Goal: Transaction & Acquisition: Book appointment/travel/reservation

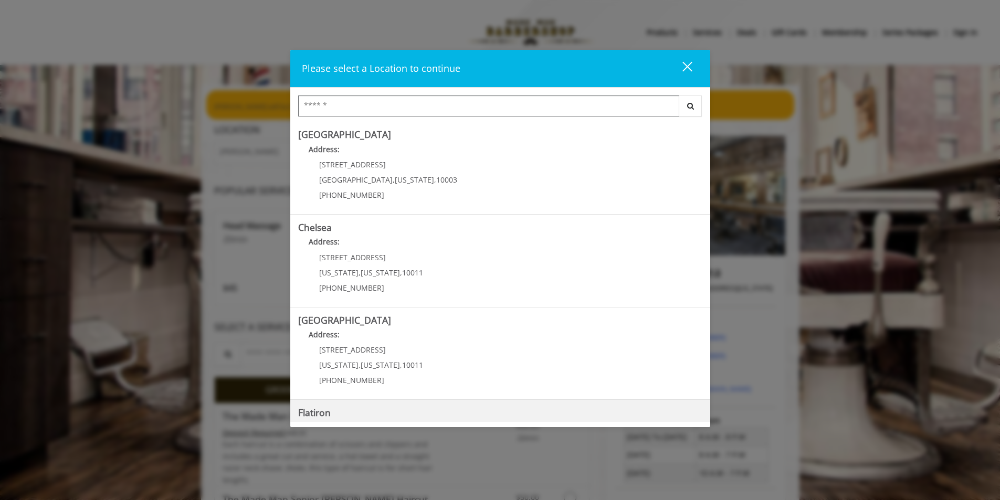
scroll to position [163, 0]
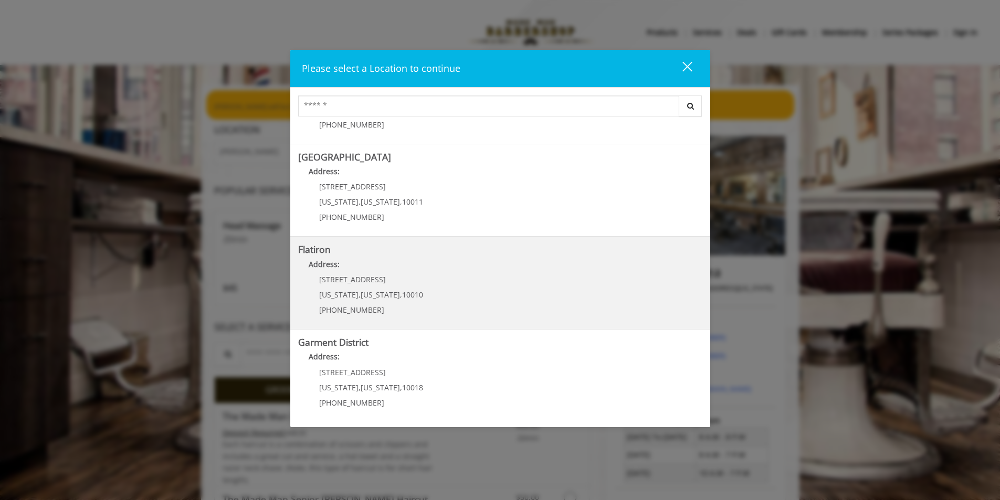
click at [333, 289] on div "10 E 23rd St New York , New York , 10010 (917) 475-1765" at bounding box center [363, 298] width 130 height 46
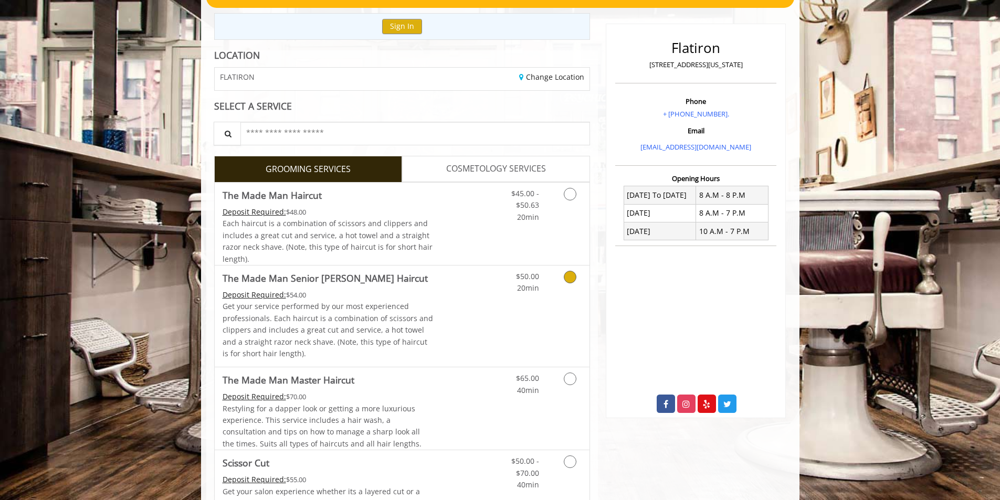
scroll to position [280, 0]
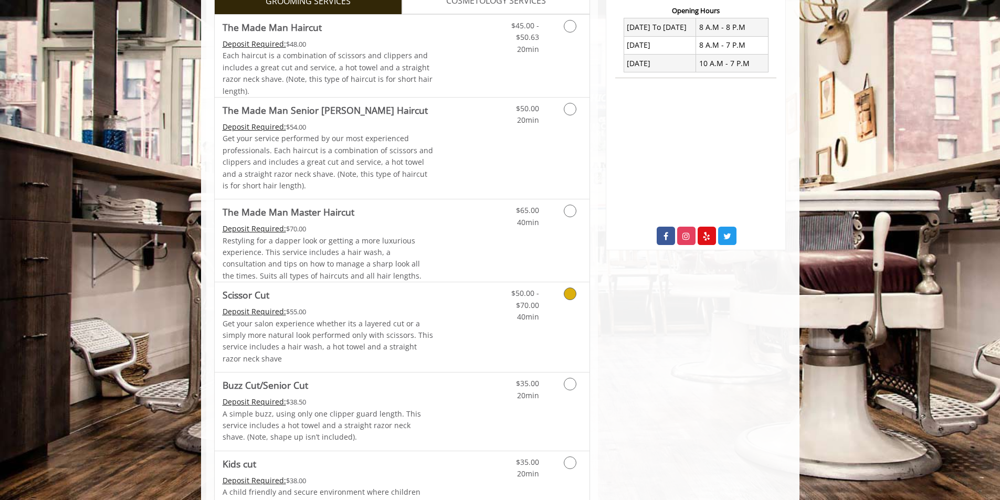
click at [570, 293] on icon "Grooming services" at bounding box center [570, 294] width 13 height 13
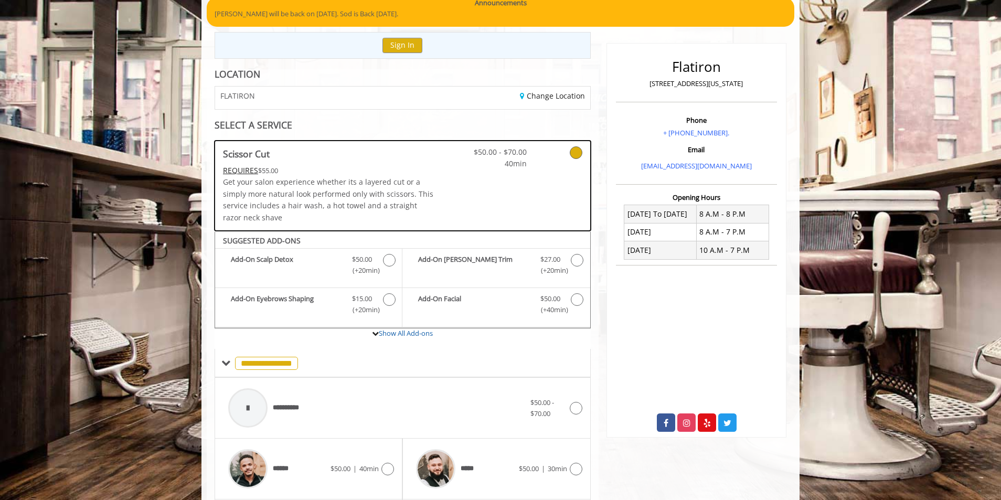
scroll to position [373, 0]
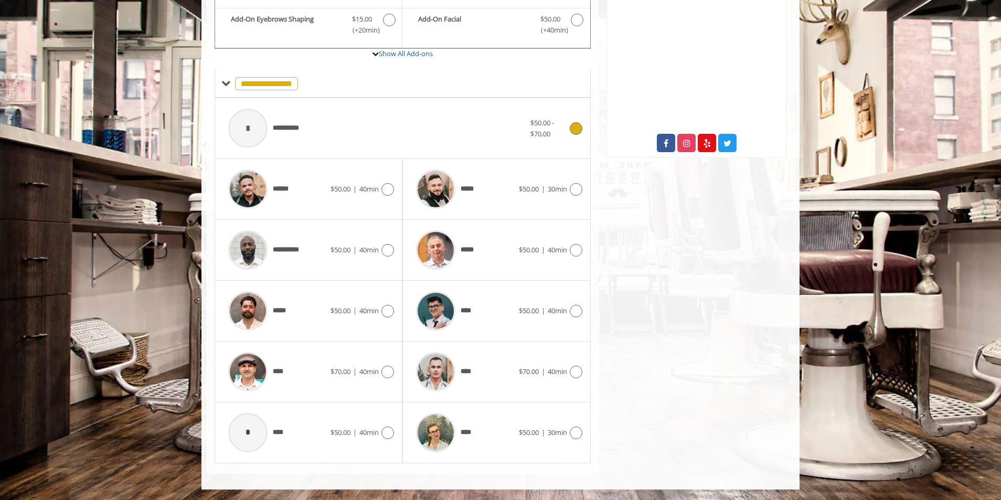
click at [579, 129] on icon at bounding box center [576, 128] width 13 height 13
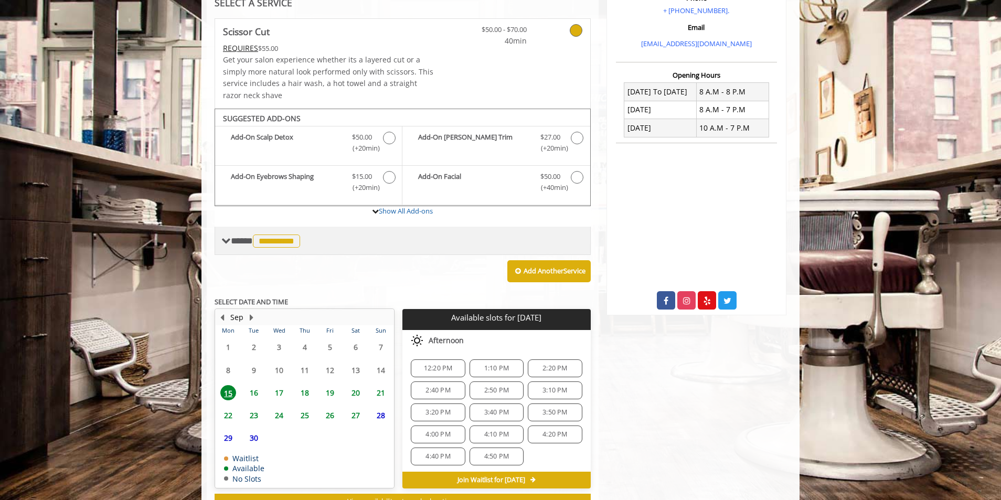
scroll to position [256, 0]
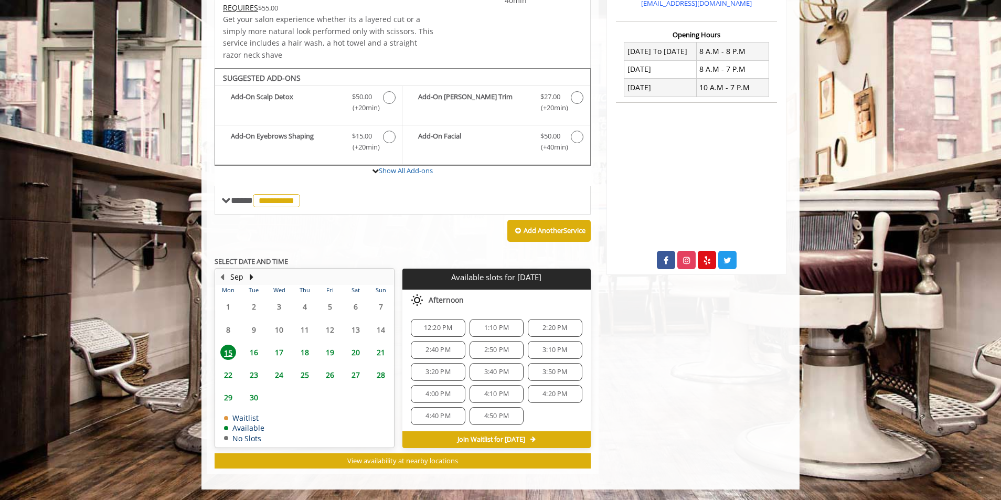
click at [441, 411] on div "4:40 PM" at bounding box center [438, 416] width 54 height 18
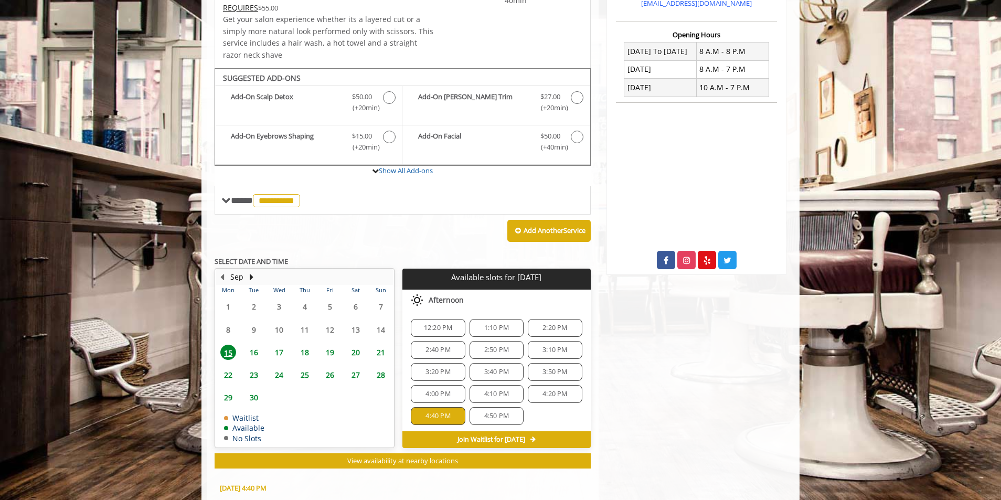
scroll to position [445, 0]
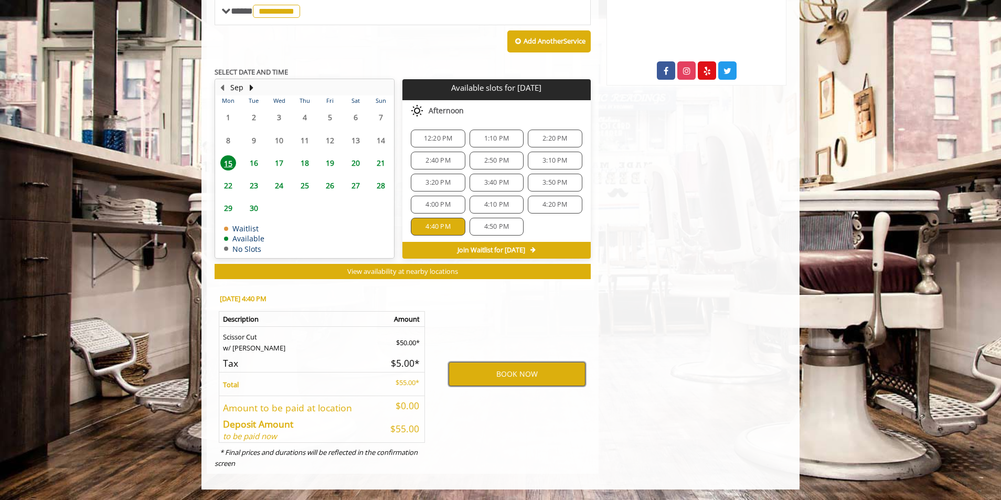
click at [512, 367] on button "BOOK NOW" at bounding box center [517, 374] width 137 height 24
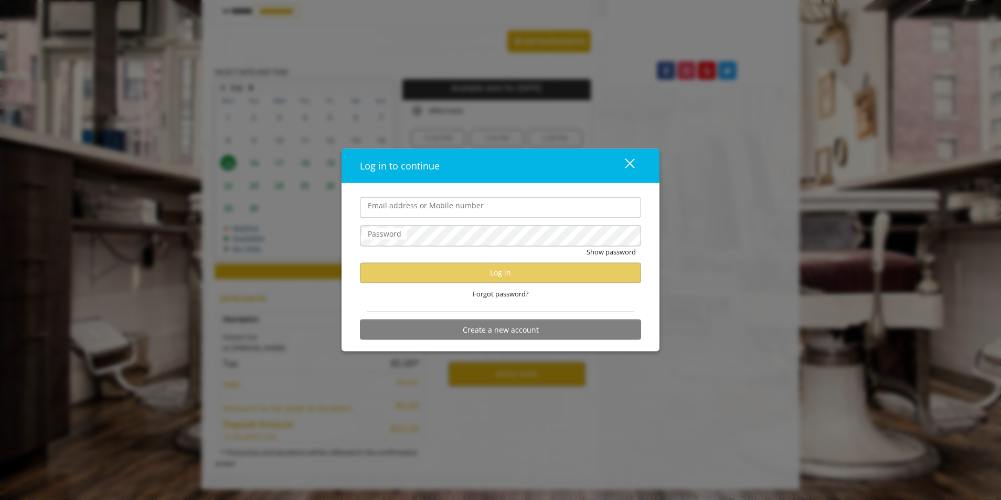
click at [410, 206] on input "Email address or Mobile number" at bounding box center [500, 207] width 281 height 21
type input "**********"
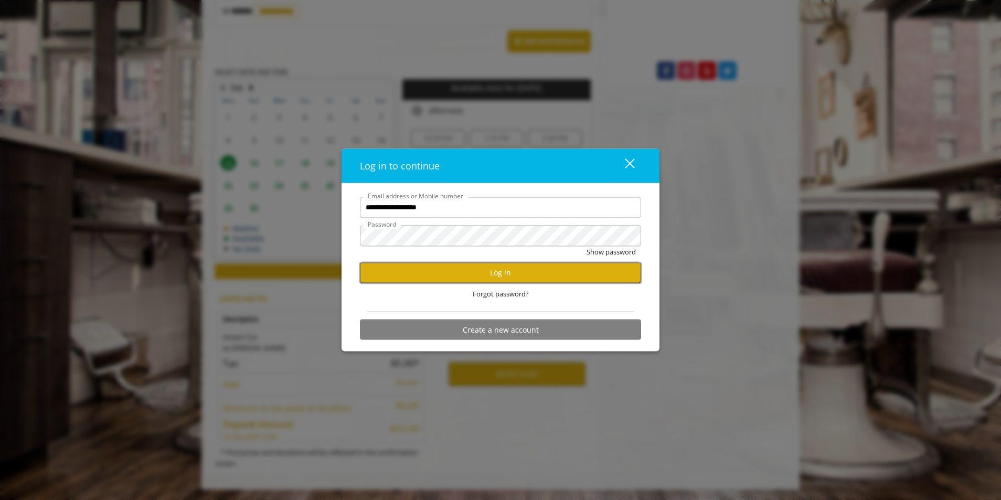
click at [384, 271] on button "Log in" at bounding box center [500, 272] width 281 height 20
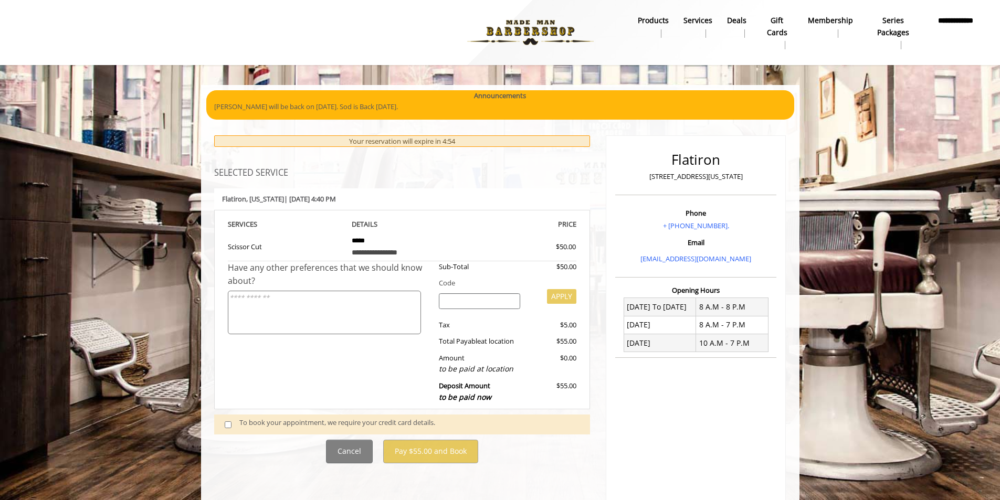
scroll to position [131, 0]
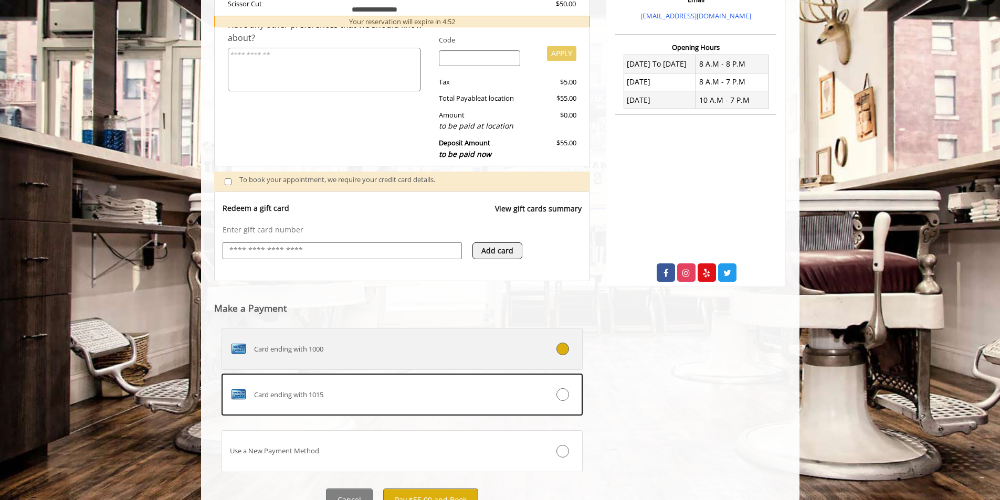
click at [298, 344] on span "Card ending with 1000" at bounding box center [288, 349] width 69 height 11
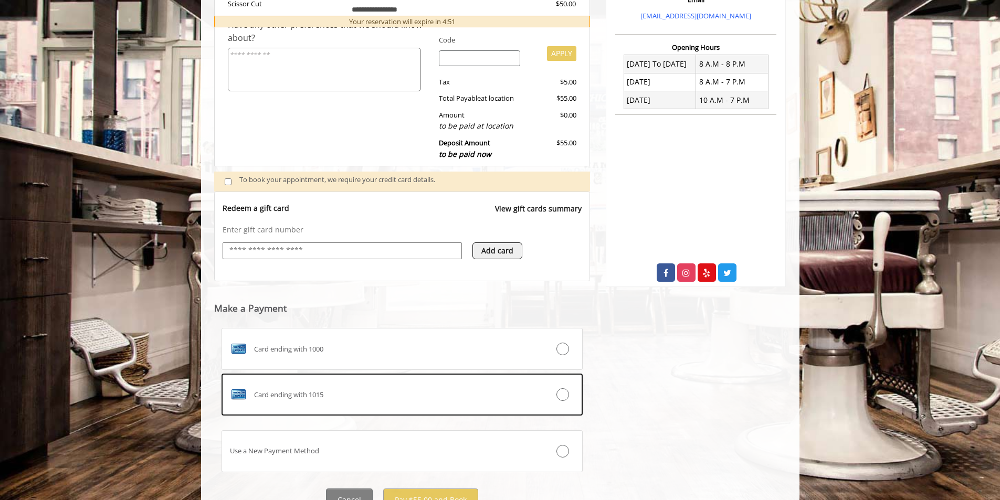
scroll to position [222, 0]
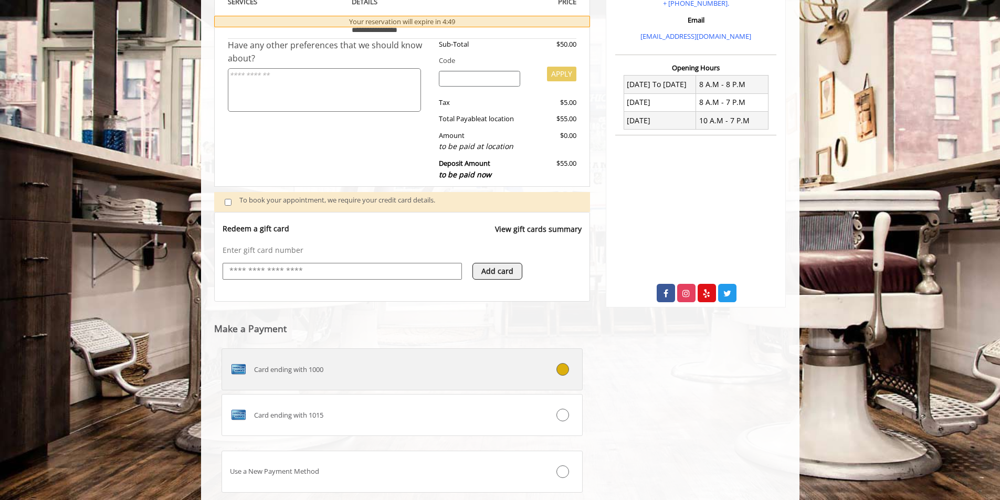
click at [561, 365] on icon at bounding box center [562, 369] width 13 height 13
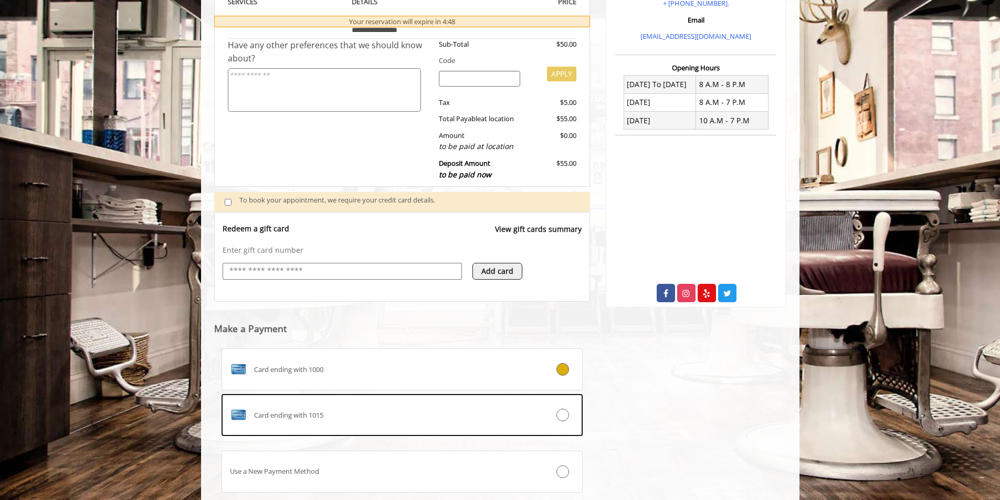
scroll to position [292, 0]
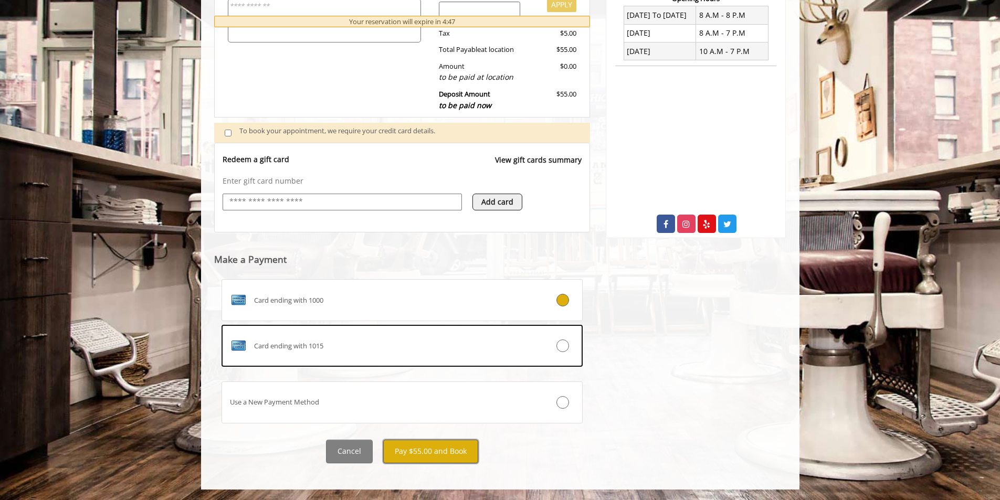
click at [453, 451] on button "Pay $55.00 and Book" at bounding box center [430, 452] width 95 height 24
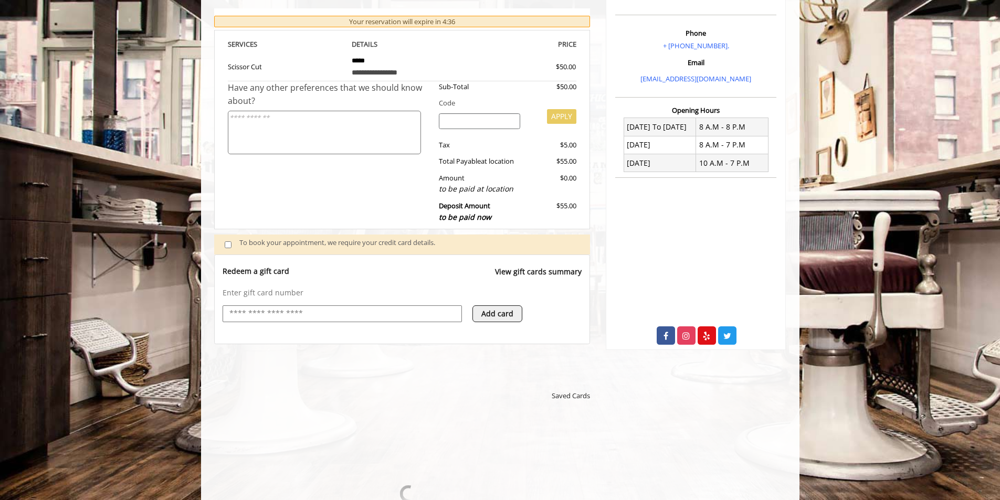
scroll to position [0, 0]
